Goal: Task Accomplishment & Management: Manage account settings

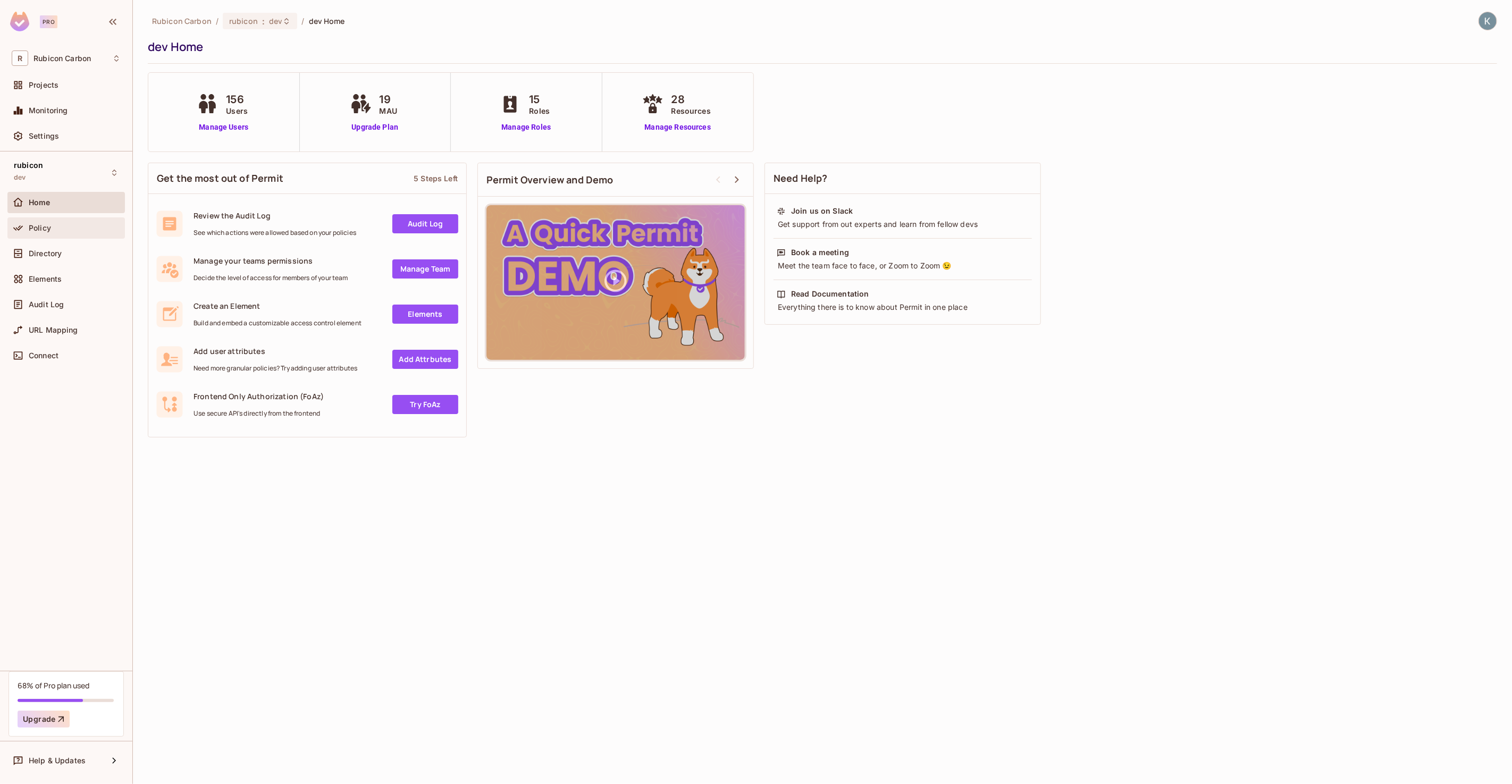
click at [36, 232] on div "Policy" at bounding box center [66, 228] width 109 height 13
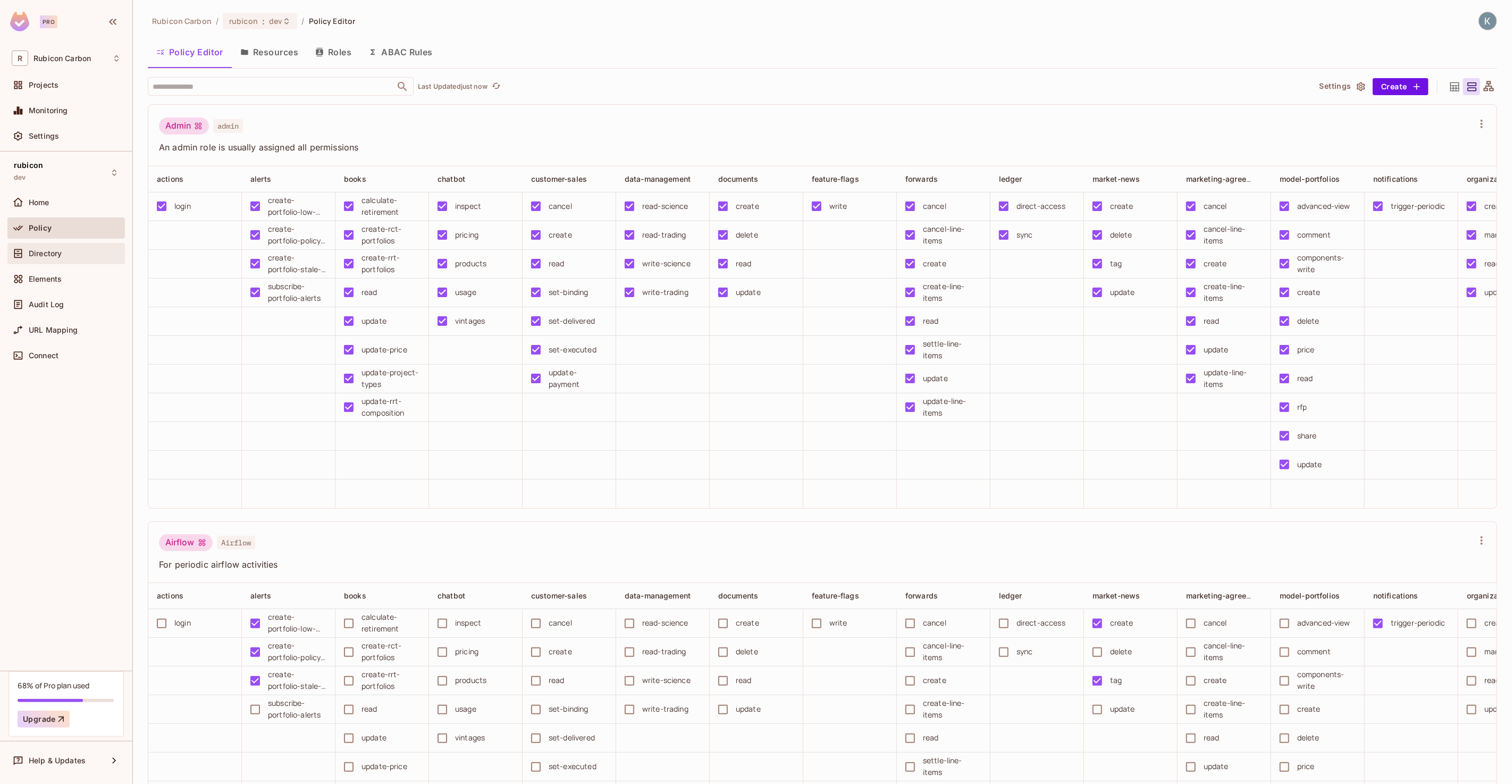
click at [33, 253] on span "Directory" at bounding box center [45, 254] width 33 height 9
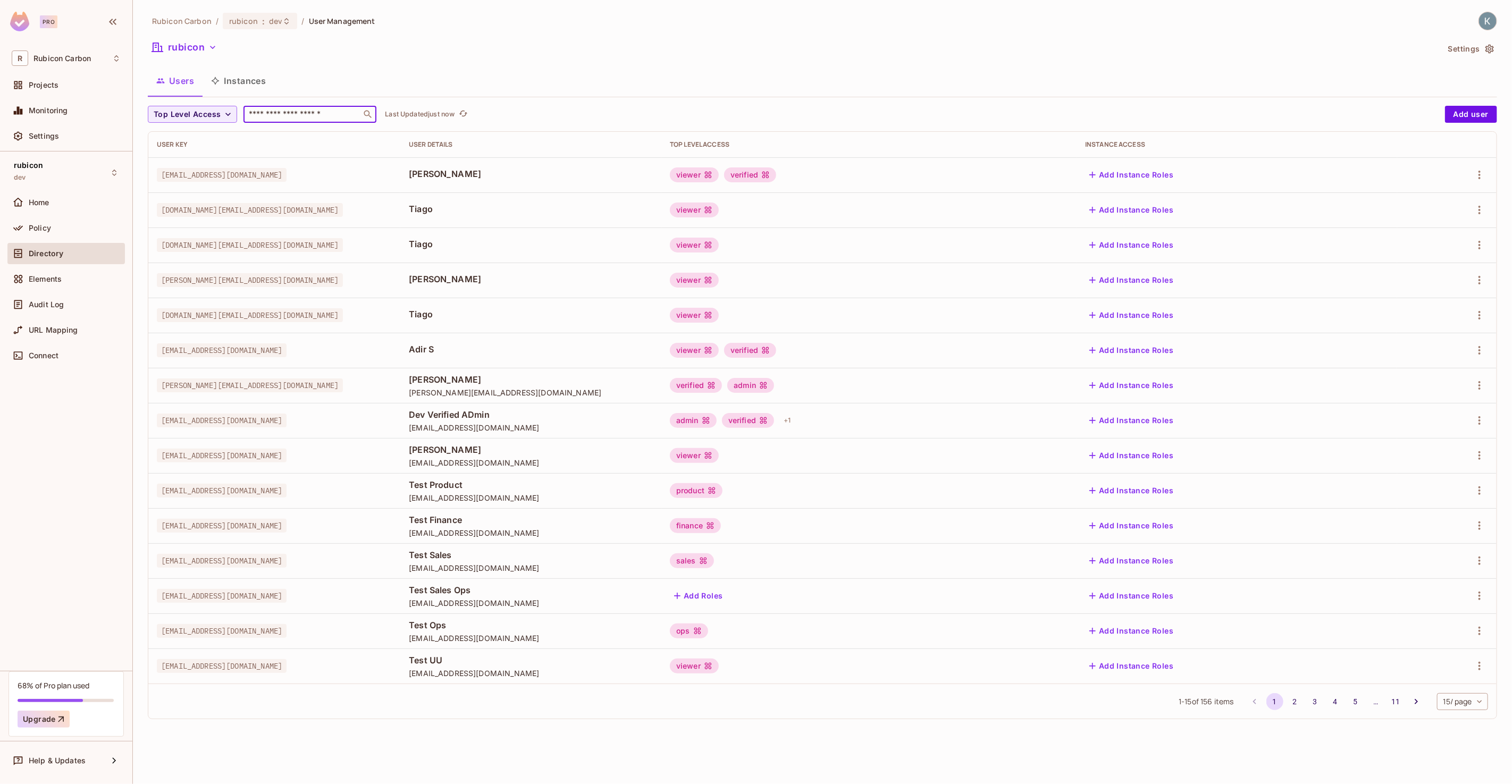
click at [298, 117] on input "text" at bounding box center [303, 115] width 112 height 11
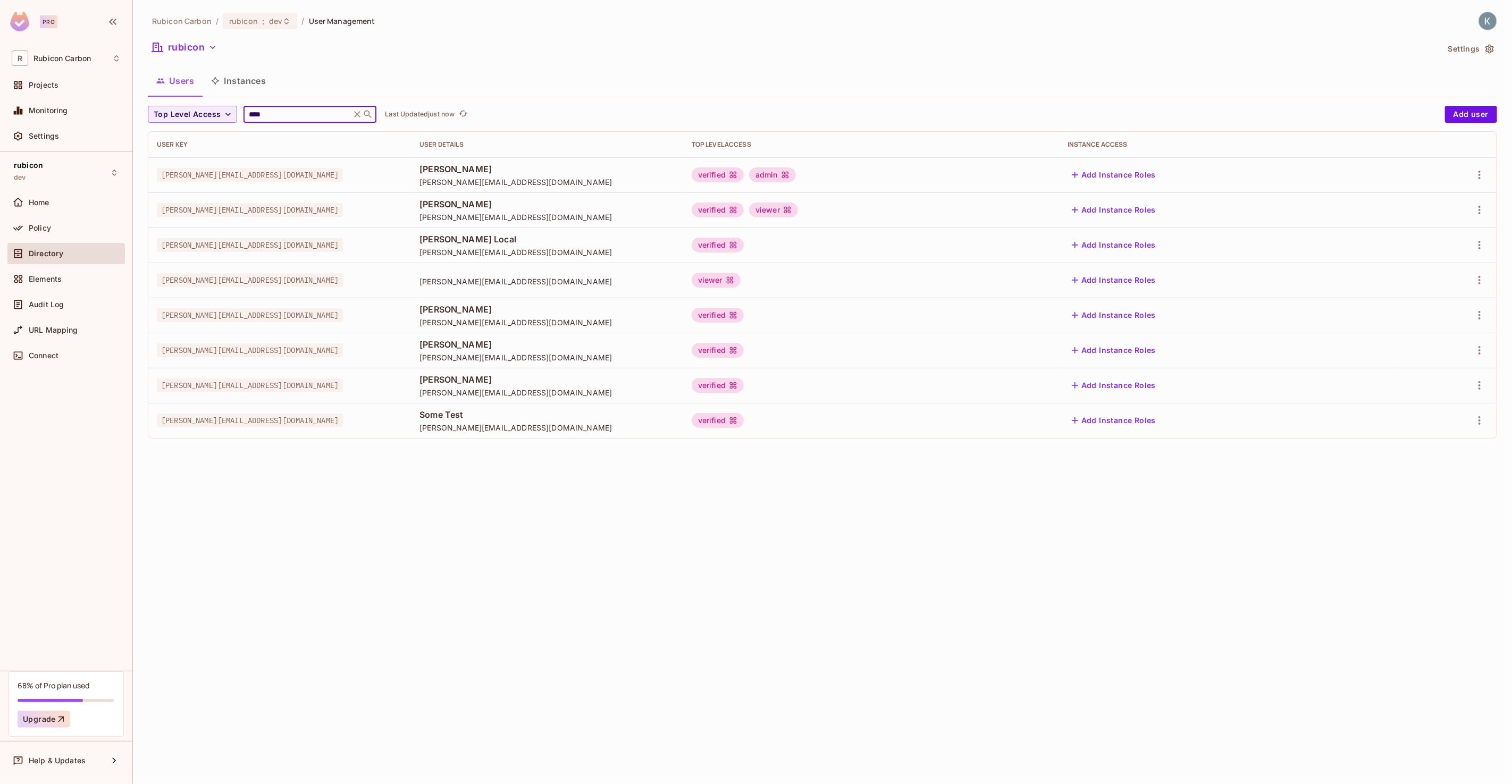
type input "****"
click at [999, 176] on div "verified admin" at bounding box center [871, 175] width 359 height 15
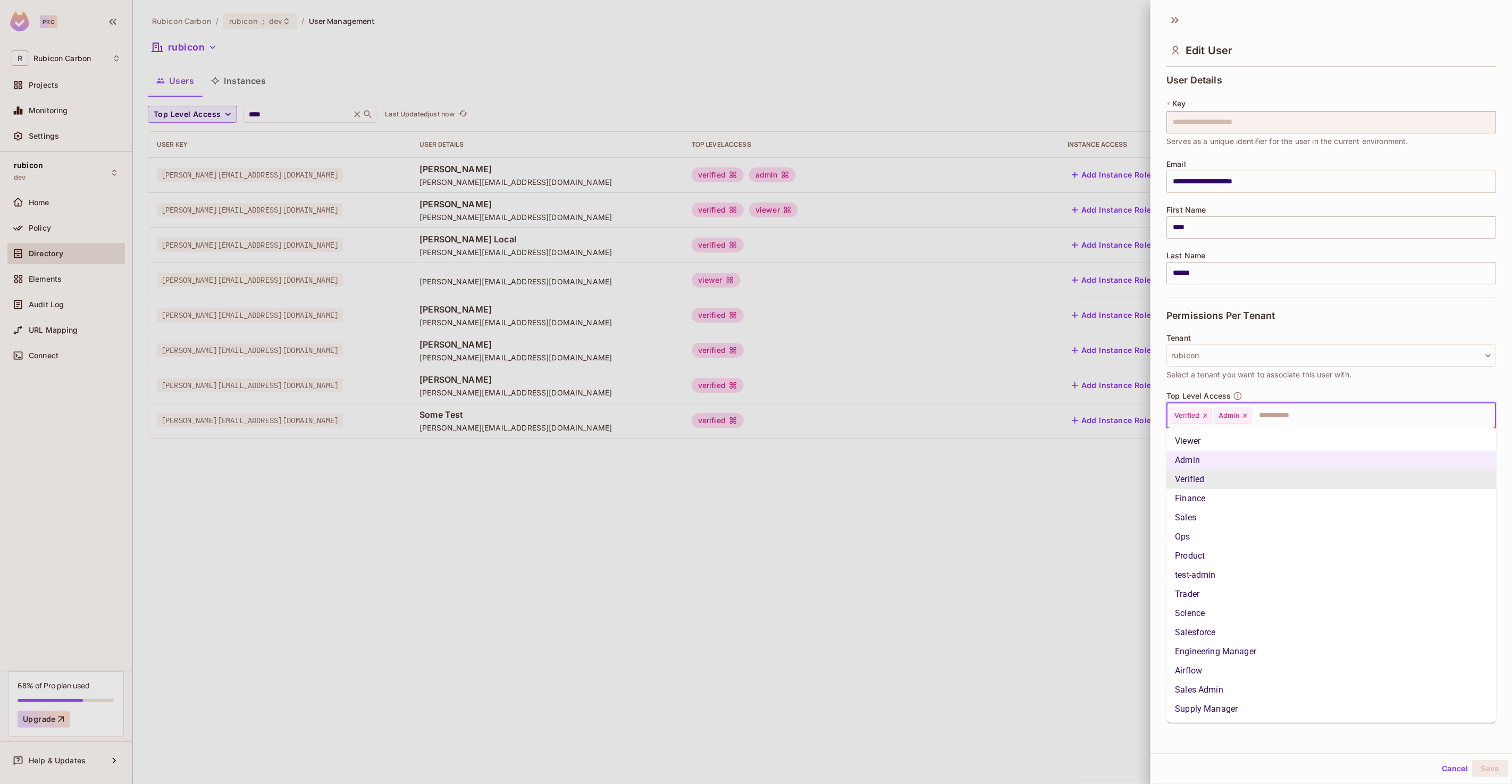
click at [1276, 419] on input "text" at bounding box center [1363, 415] width 223 height 21
click at [1192, 598] on li "Trader" at bounding box center [1331, 593] width 329 height 19
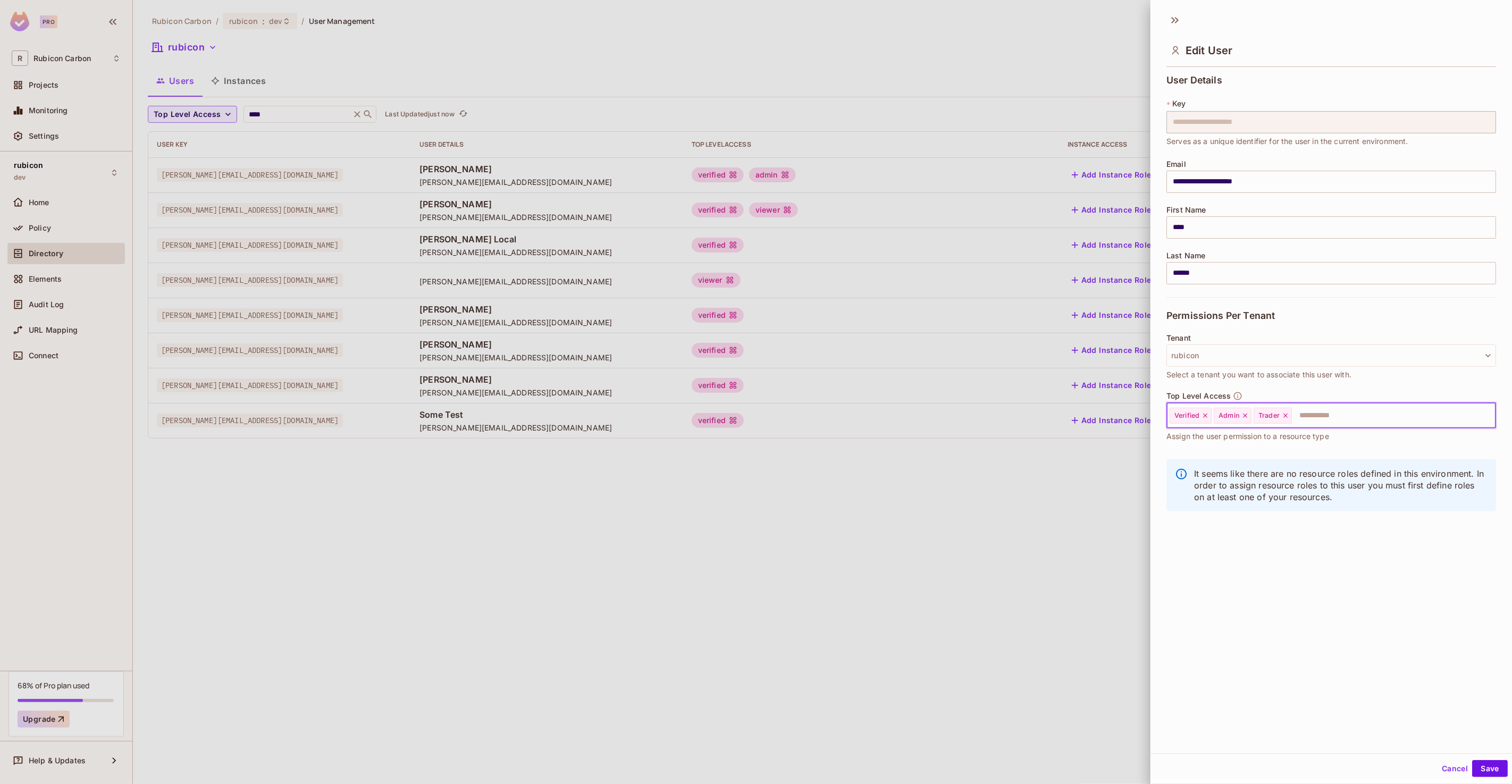
click at [1245, 415] on icon at bounding box center [1245, 415] width 7 height 7
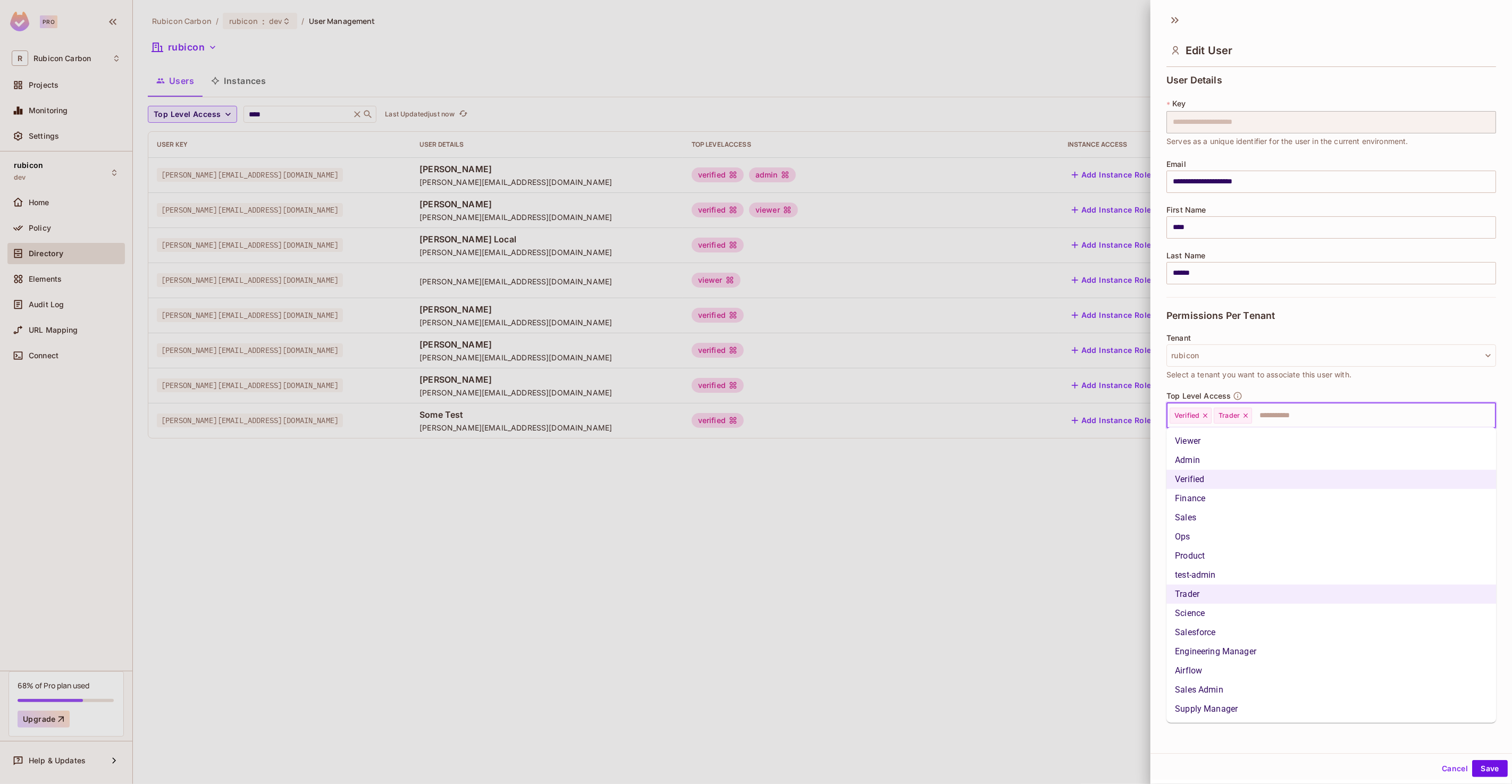
click at [1305, 409] on input "text" at bounding box center [1364, 415] width 222 height 21
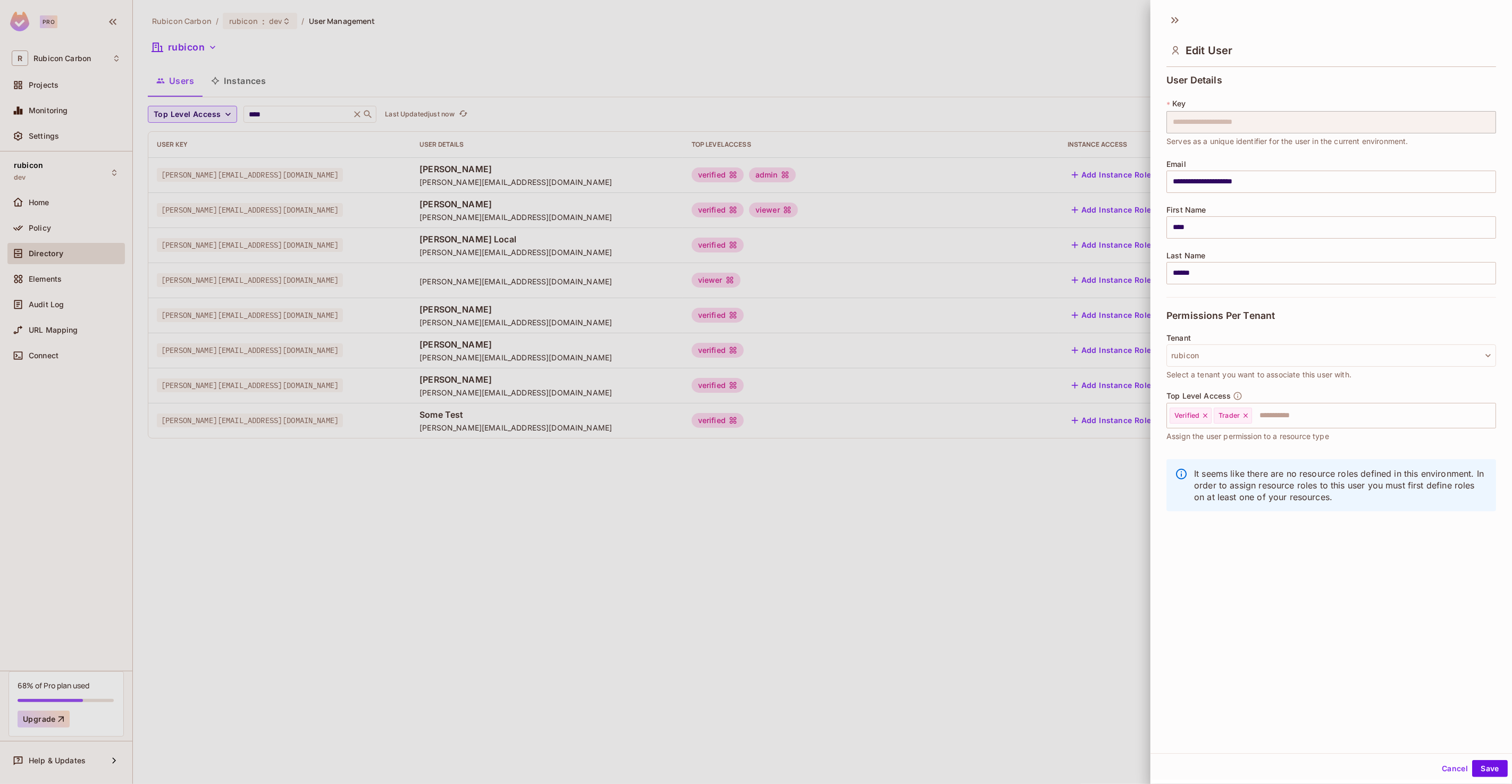
click at [1038, 720] on div at bounding box center [756, 392] width 1512 height 784
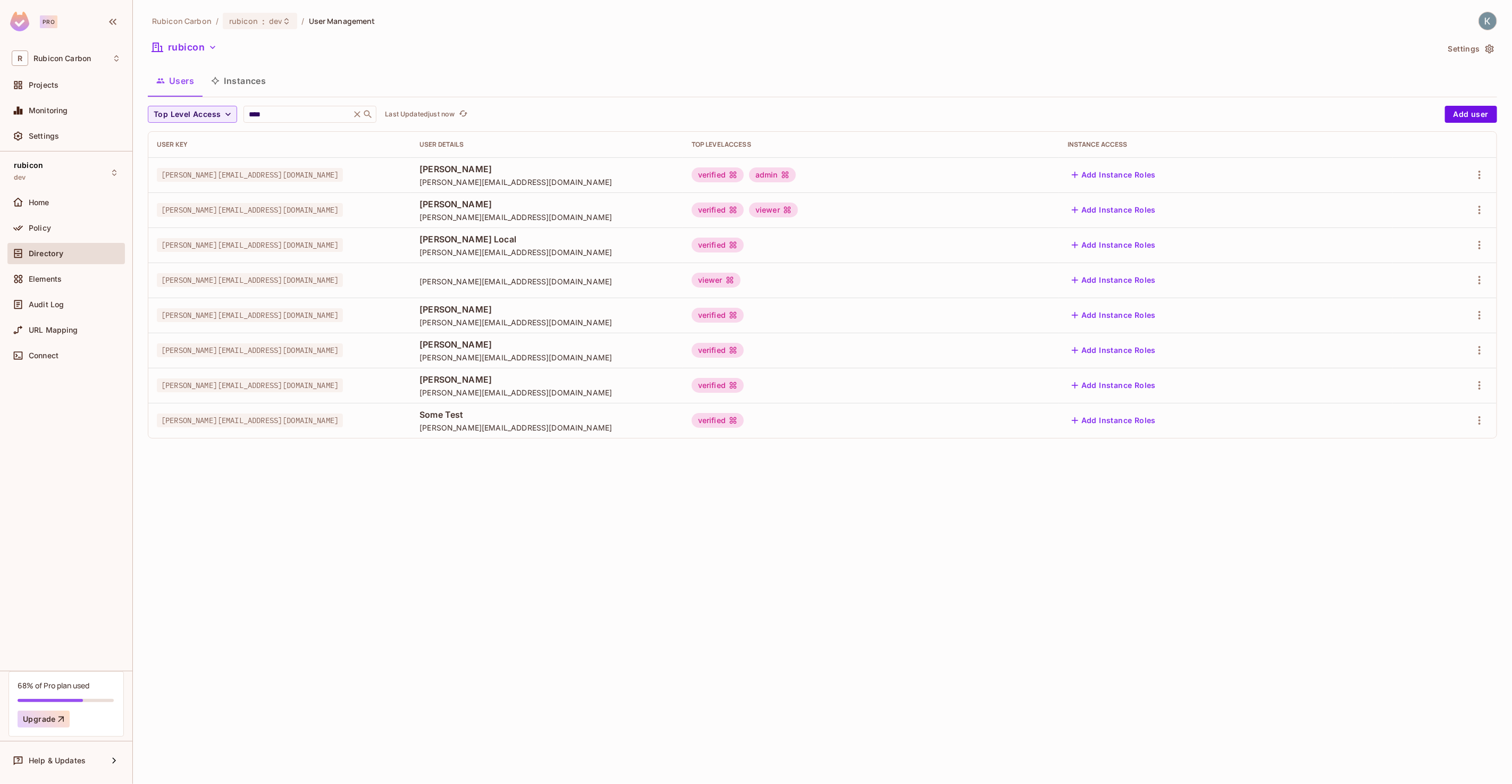
click at [1041, 169] on div "verified admin" at bounding box center [871, 175] width 359 height 15
